Goal: Information Seeking & Learning: Learn about a topic

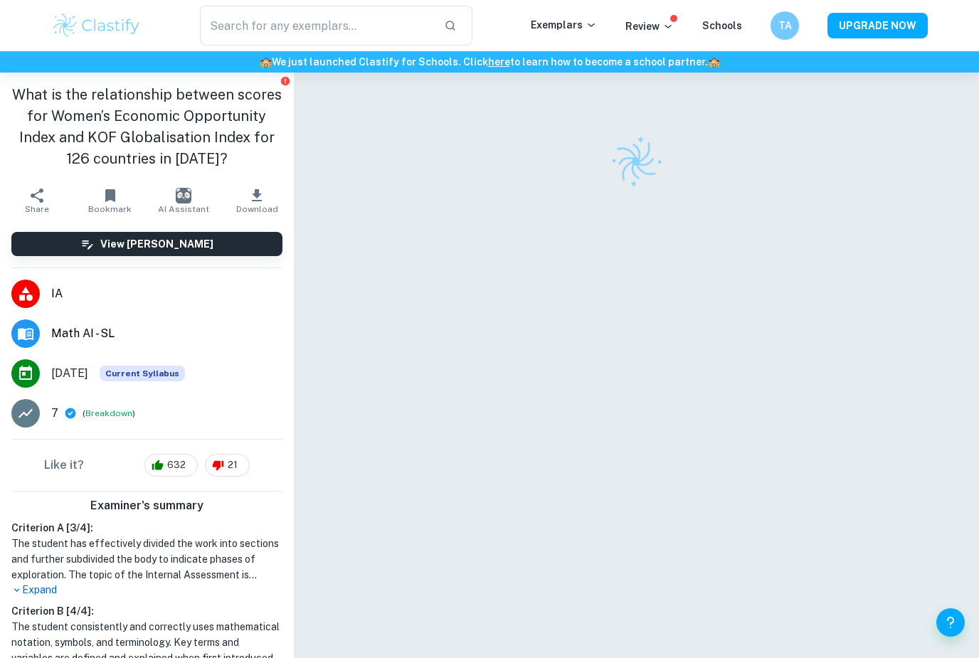
click at [55, 2] on div "​ Exemplars Review Schools TA UPGRADE NOW" at bounding box center [489, 25] width 979 height 51
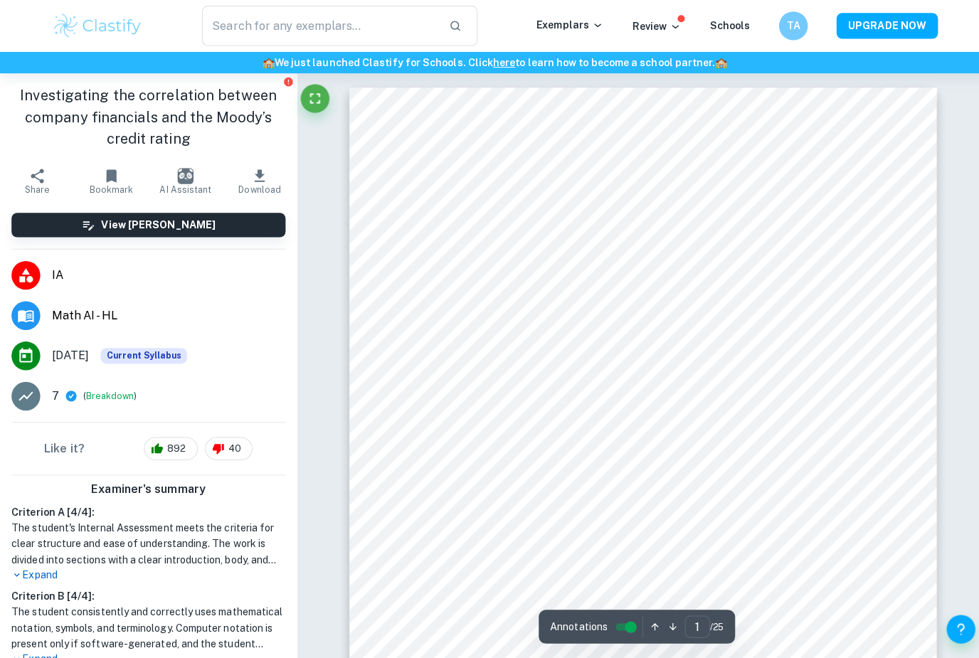
click at [541, 11] on div "​ Exemplars Review Schools TA UPGRADE NOW" at bounding box center [489, 26] width 911 height 40
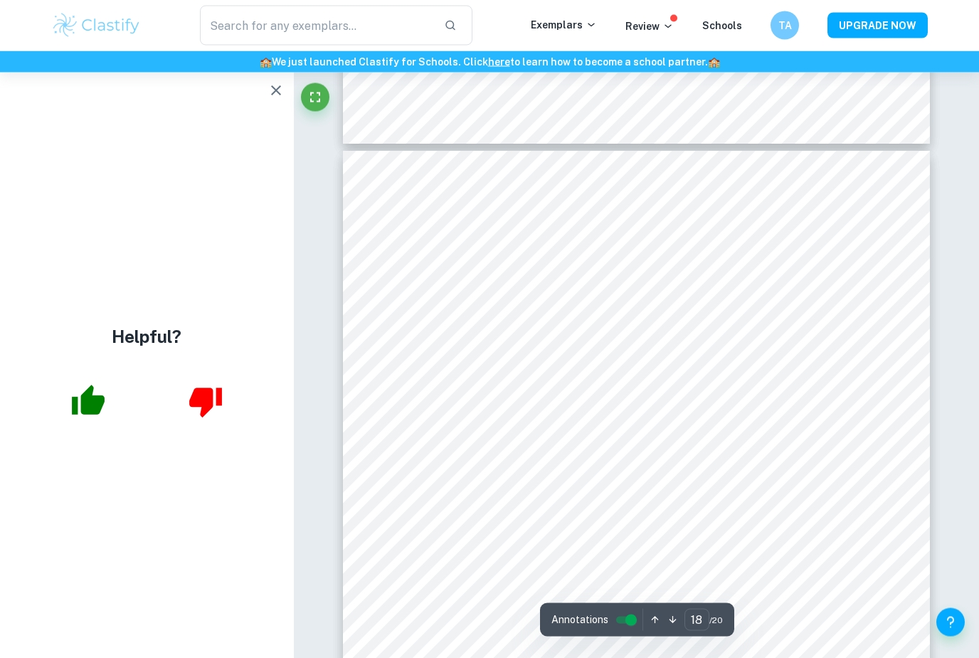
scroll to position [14544, 0]
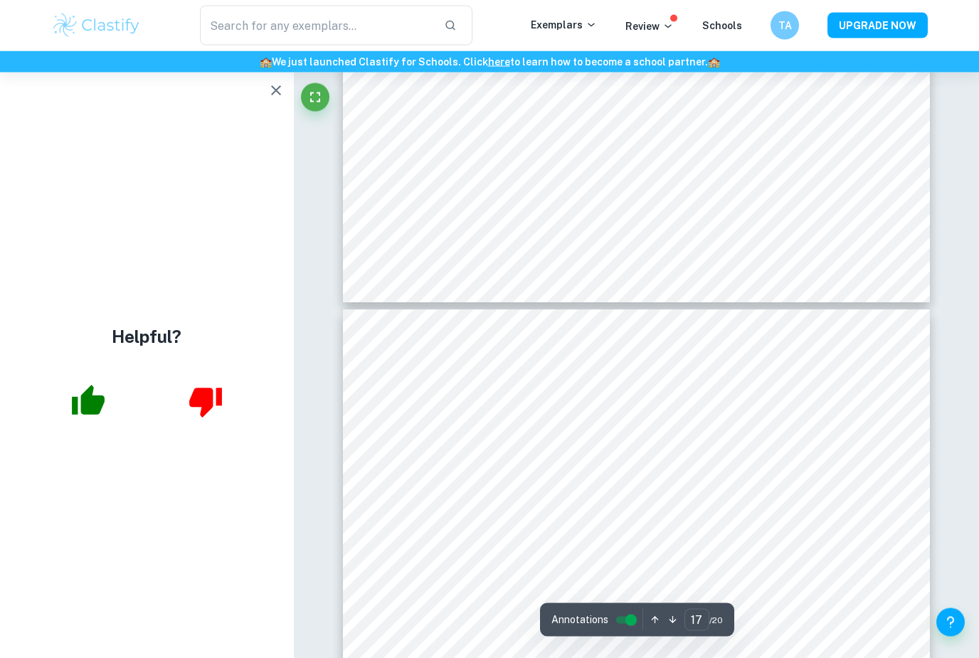
type input "18"
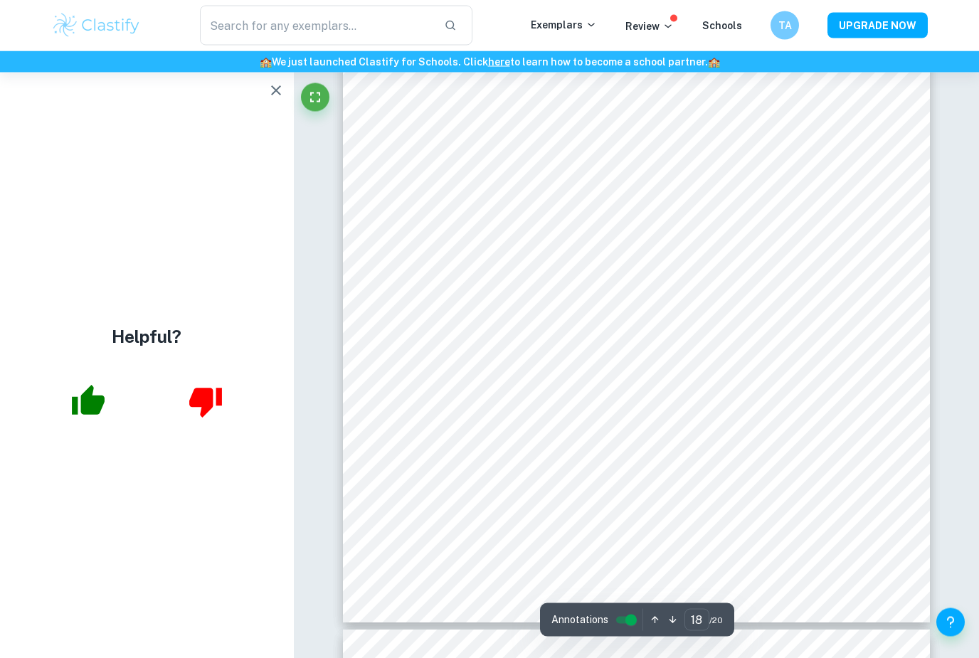
scroll to position [14907, 0]
